Goal: Transaction & Acquisition: Purchase product/service

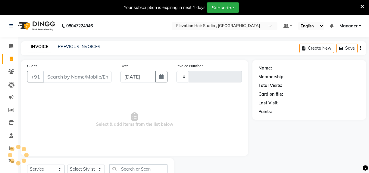
select select "service"
type input "0854"
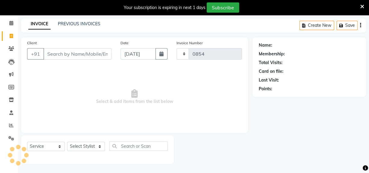
select select "6886"
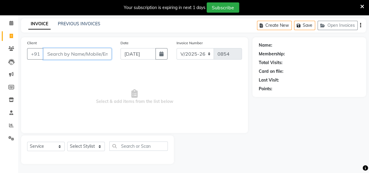
click at [60, 54] on input "Client" at bounding box center [77, 53] width 68 height 11
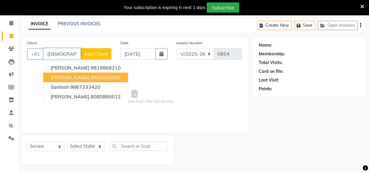
click at [103, 78] on ngb-highlight "8655693295" at bounding box center [106, 77] width 30 height 6
type input "8655693295"
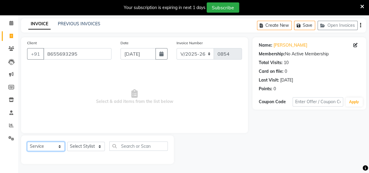
click at [52, 150] on select "Select Service Product Membership Package Voucher Prepaid Gift Card" at bounding box center [46, 146] width 38 height 9
select select "product"
click at [27, 142] on select "Select Service Product Membership Package Voucher Prepaid Gift Card" at bounding box center [46, 146] width 38 height 9
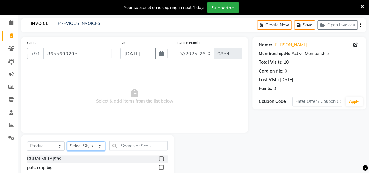
click at [89, 148] on select "Select Stylist [PERSON_NAME] [PERSON_NAME] Manager mehboob [PERSON_NAME] sameer…" at bounding box center [86, 146] width 38 height 9
select select "62586"
click at [67, 142] on select "Select Stylist [PERSON_NAME] [PERSON_NAME] Manager mehboob [PERSON_NAME] sameer…" at bounding box center [86, 146] width 38 height 9
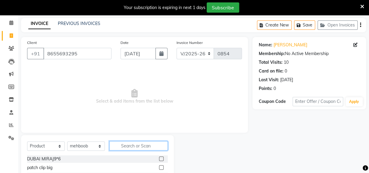
click at [118, 148] on input "text" at bounding box center [138, 145] width 58 height 9
click at [118, 147] on input "text" at bounding box center [138, 145] width 58 height 9
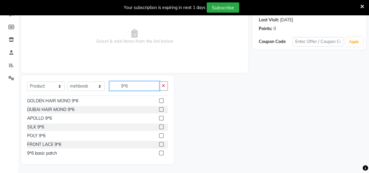
scroll to position [9, 0]
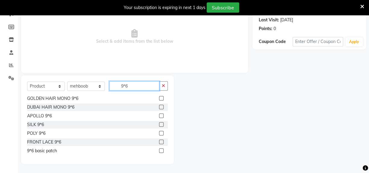
type input "9*6"
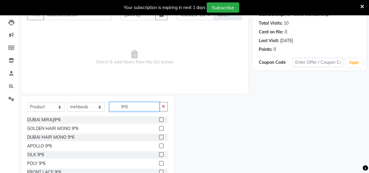
scroll to position [84, 0]
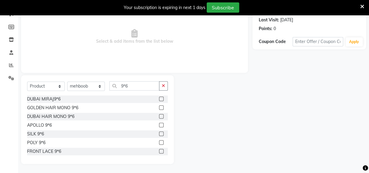
click at [159, 116] on label at bounding box center [161, 116] width 5 height 5
click at [159, 116] on input "checkbox" at bounding box center [161, 117] width 4 height 4
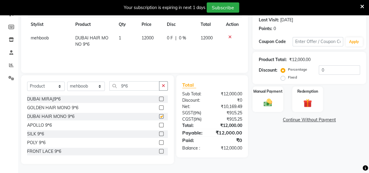
checkbox input "false"
click at [159, 109] on label at bounding box center [161, 108] width 5 height 5
click at [159, 109] on input "checkbox" at bounding box center [161, 108] width 4 height 4
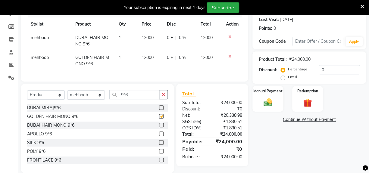
checkbox input "false"
click at [229, 57] on icon at bounding box center [229, 57] width 3 height 4
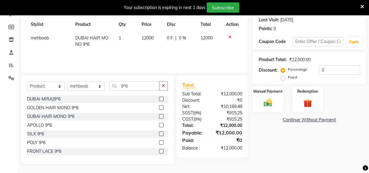
click at [230, 36] on icon at bounding box center [229, 37] width 3 height 4
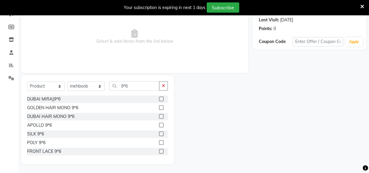
click at [159, 124] on label at bounding box center [161, 125] width 5 height 5
click at [159, 124] on input "checkbox" at bounding box center [161, 126] width 4 height 4
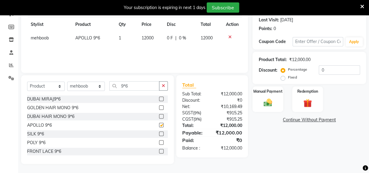
checkbox input "false"
click at [229, 37] on icon at bounding box center [229, 37] width 3 height 4
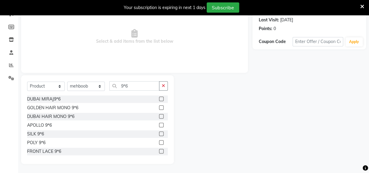
click at [159, 117] on label at bounding box center [161, 116] width 5 height 5
click at [159, 117] on input "checkbox" at bounding box center [161, 117] width 4 height 4
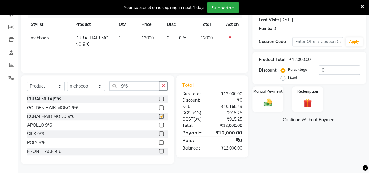
checkbox input "false"
drag, startPoint x: 146, startPoint y: 38, endPoint x: 127, endPoint y: 39, distance: 19.0
click at [127, 39] on tr "mehboob DUBAI HAIR MONO 9*6 1 12000 0 F | 0 % 12000" at bounding box center [134, 41] width 215 height 20
click at [144, 42] on td "12000" at bounding box center [150, 41] width 25 height 20
select select "62586"
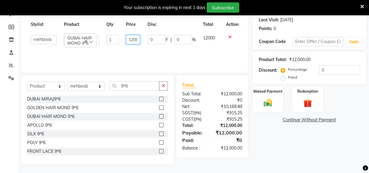
drag, startPoint x: 132, startPoint y: 38, endPoint x: 106, endPoint y: 37, distance: 26.8
click at [107, 37] on tr "[PERSON_NAME] [PERSON_NAME] Manager mehboob [PERSON_NAME] sameer [PERSON_NAME] …" at bounding box center [134, 39] width 215 height 17
type input "10000"
click at [182, 66] on div "Products Stylist Product Qty Price Disc Total Action [PERSON_NAME] [PERSON_NAME…" at bounding box center [134, 37] width 215 height 60
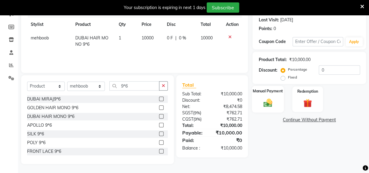
click at [273, 96] on div "Manual Payment" at bounding box center [268, 99] width 32 height 27
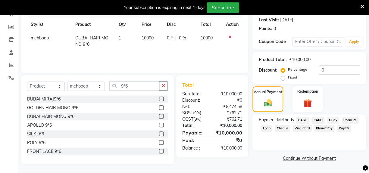
click at [300, 118] on span "CASH" at bounding box center [302, 120] width 13 height 7
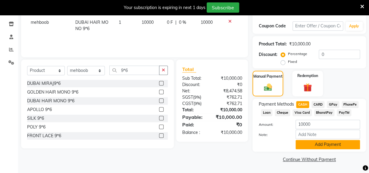
click at [316, 144] on button "Add Payment" at bounding box center [328, 144] width 65 height 9
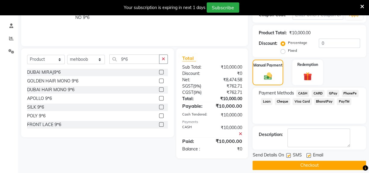
scroll to position [116, 0]
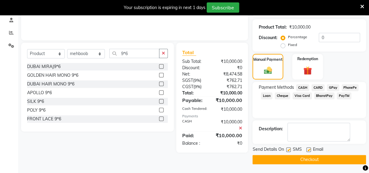
click at [310, 147] on div "Email" at bounding box center [317, 151] width 21 height 8
click at [308, 149] on label at bounding box center [309, 150] width 5 height 5
click at [308, 149] on input "checkbox" at bounding box center [309, 150] width 4 height 4
checkbox input "false"
click at [288, 149] on label at bounding box center [288, 150] width 5 height 5
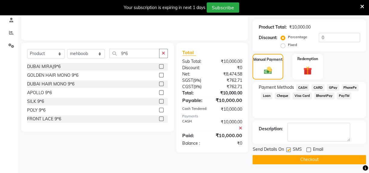
click at [288, 149] on input "checkbox" at bounding box center [288, 150] width 4 height 4
checkbox input "false"
click at [310, 158] on button "Checkout" at bounding box center [310, 159] width 114 height 9
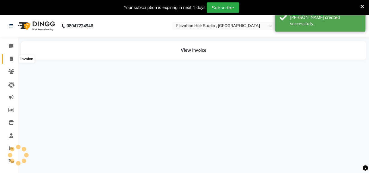
click at [11, 60] on icon at bounding box center [11, 59] width 3 height 5
select select "service"
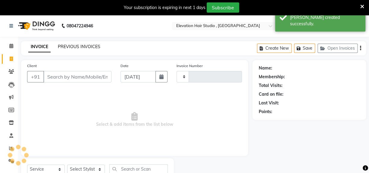
type input "0855"
click at [76, 49] on link "PREVIOUS INVOICES" at bounding box center [79, 46] width 43 height 5
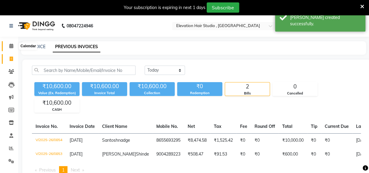
click at [11, 46] on icon at bounding box center [11, 46] width 4 height 5
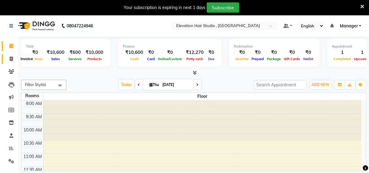
click at [11, 60] on icon at bounding box center [11, 59] width 3 height 5
select select "6886"
select select "service"
